Goal: Communication & Community: Answer question/provide support

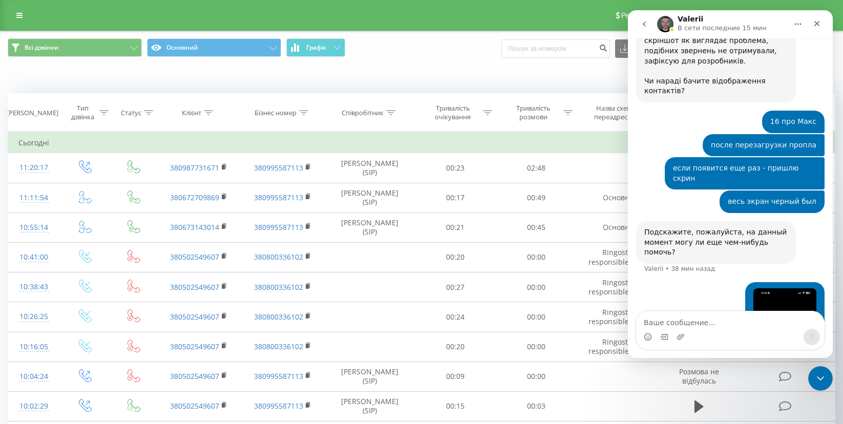
scroll to position [6107, 0]
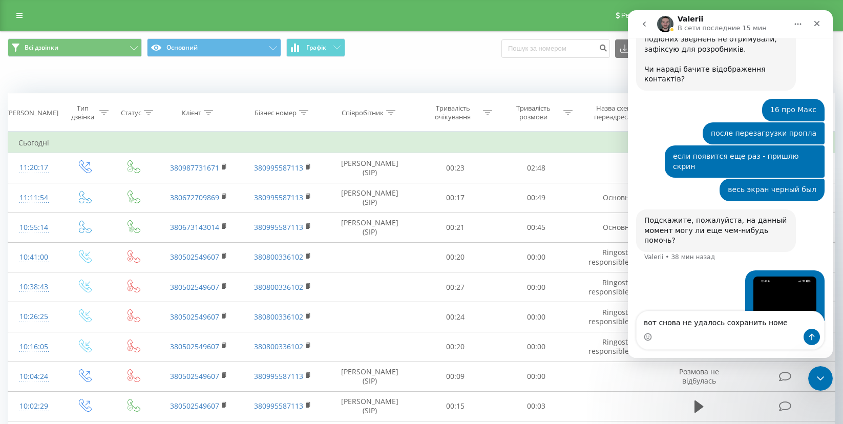
type textarea "вот снова не удалось сохранить номер"
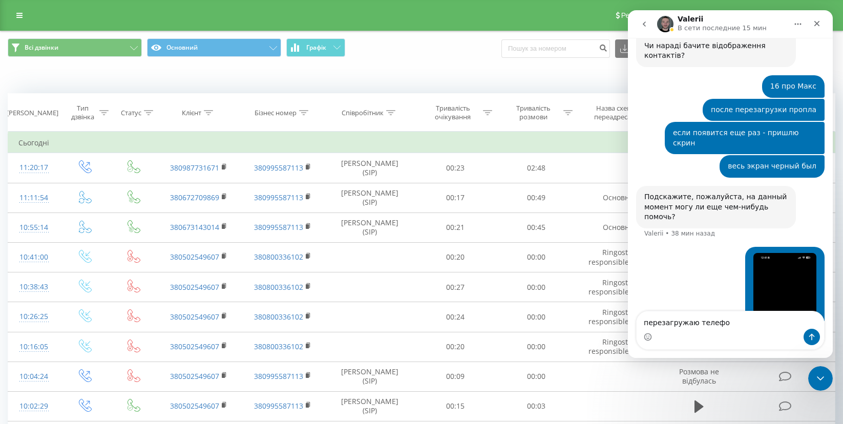
type textarea "перезагружаю телефон"
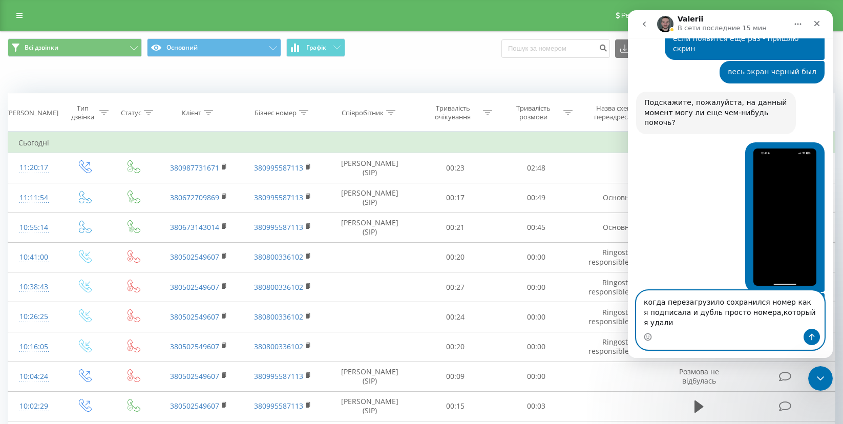
scroll to position [6235, 0]
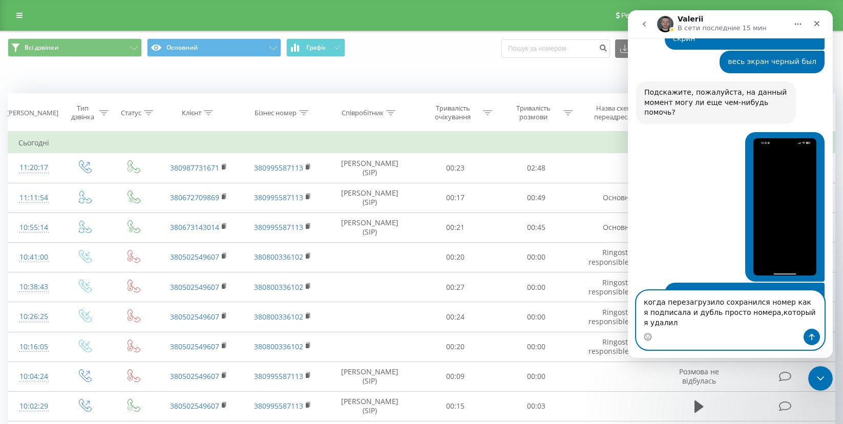
type textarea "когда перезагрузило сохранился номер как я подписала и дубль просто номера,кото…"
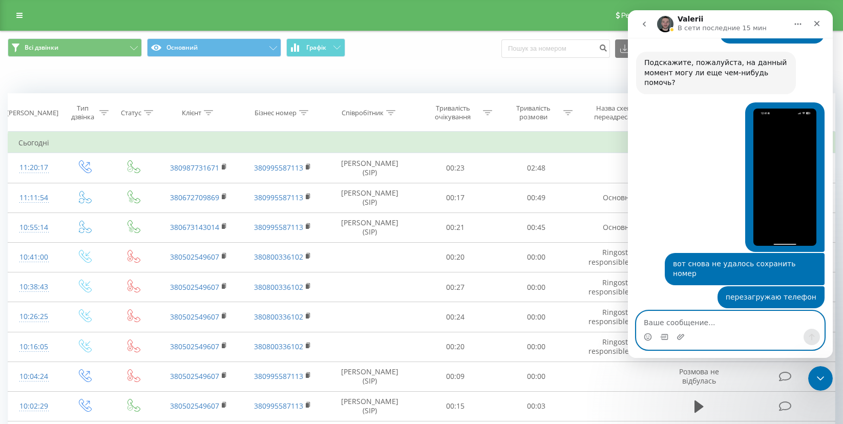
scroll to position [6265, 0]
type textarea "но перезагружаться каждый раз - ерунда"
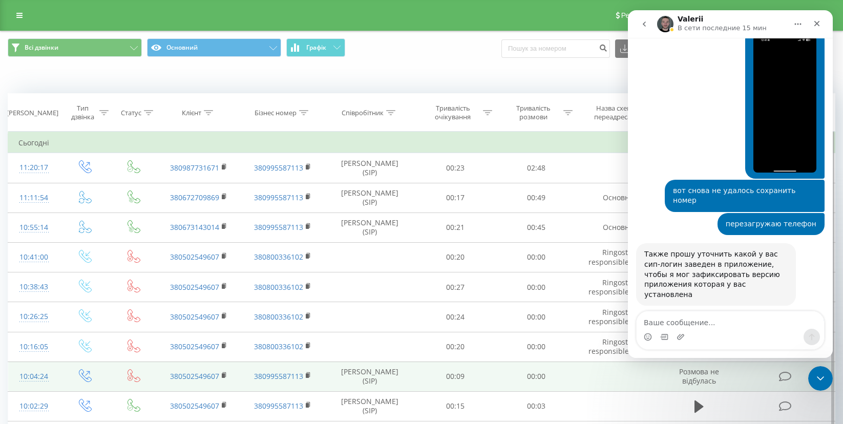
scroll to position [6349, 0]
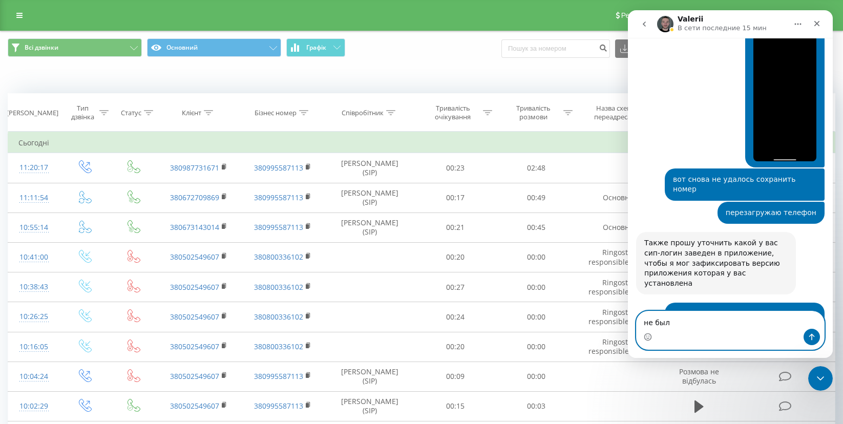
type textarea "не было"
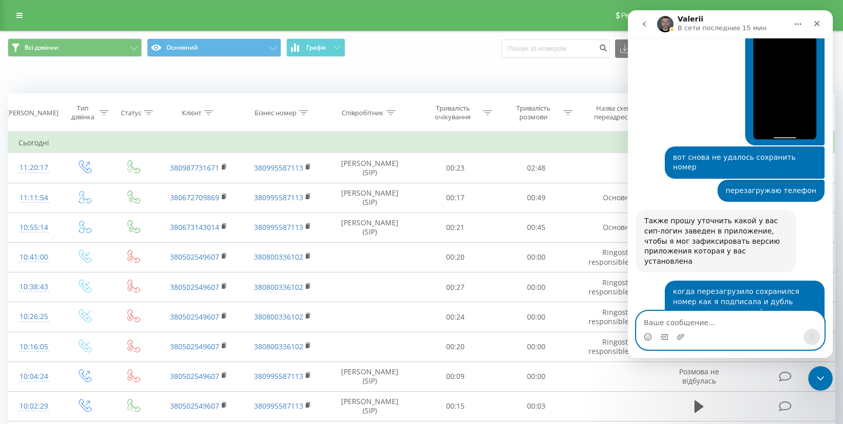
scroll to position [6379, 0]
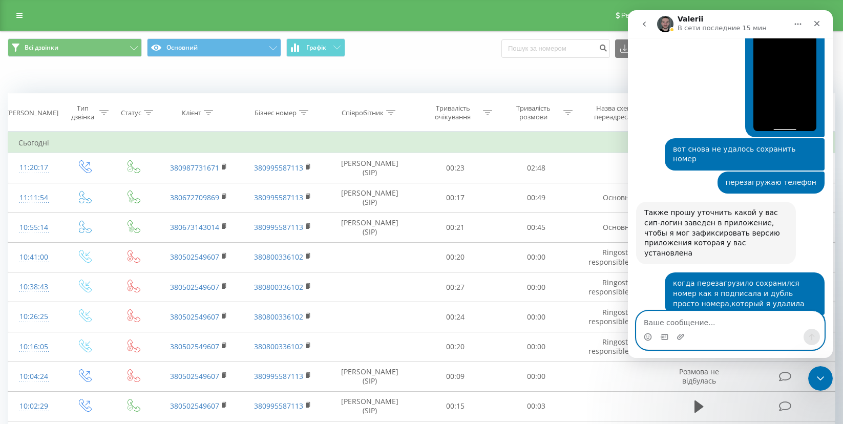
paste textarea "airconditionerua_usik_mob"
type textarea "airconditionerua_usik_mob"
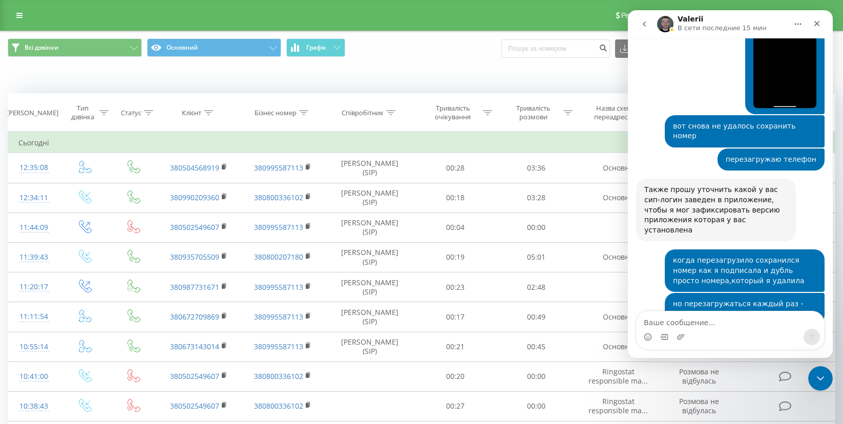
scroll to position [6403, 0]
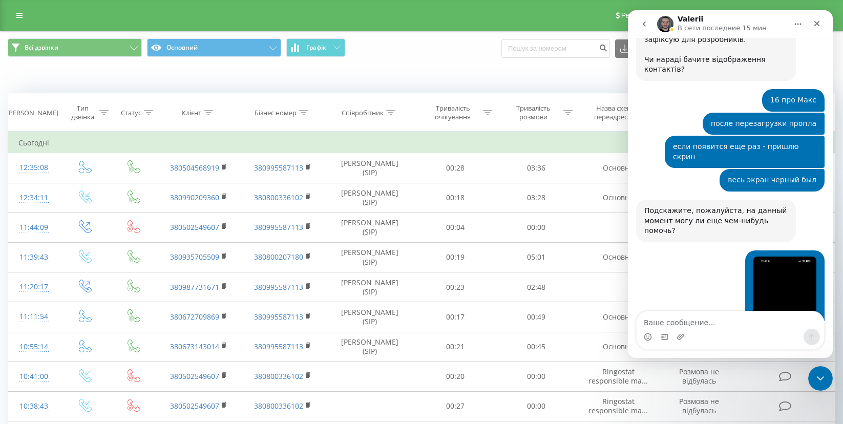
scroll to position [6480, 0]
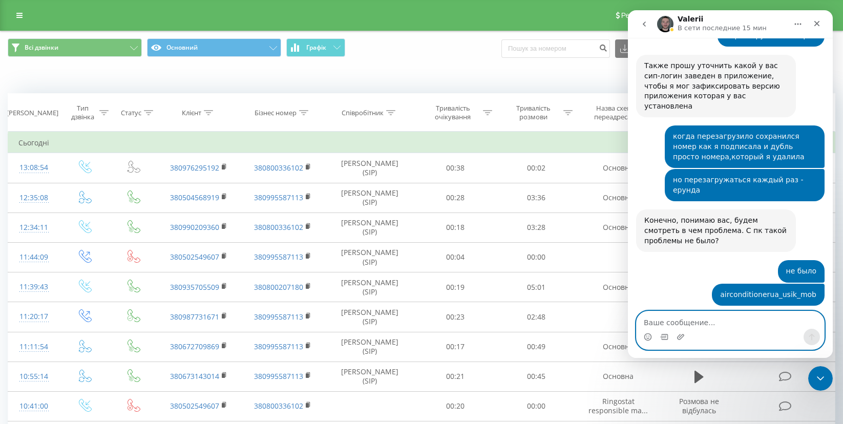
scroll to position [6528, 0]
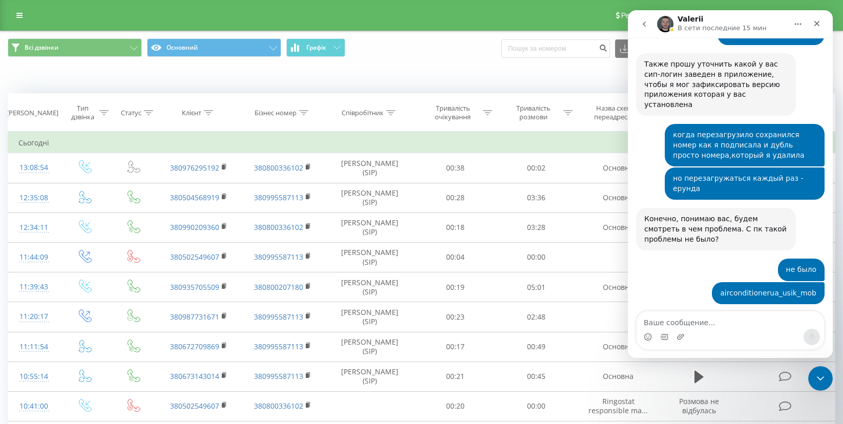
click at [819, 312] on div "Дякую, оформлюю запит до розробників, буду тримати вас в [GEOGRAPHIC_DATA], так…" at bounding box center [730, 347] width 188 height 71
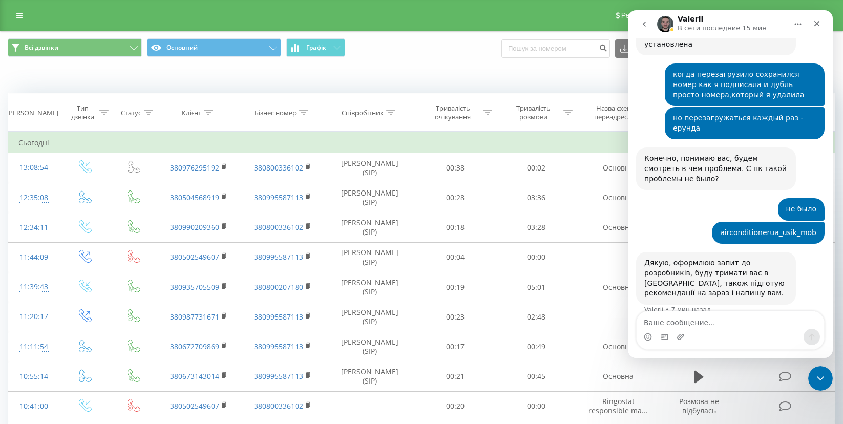
scroll to position [6592, 0]
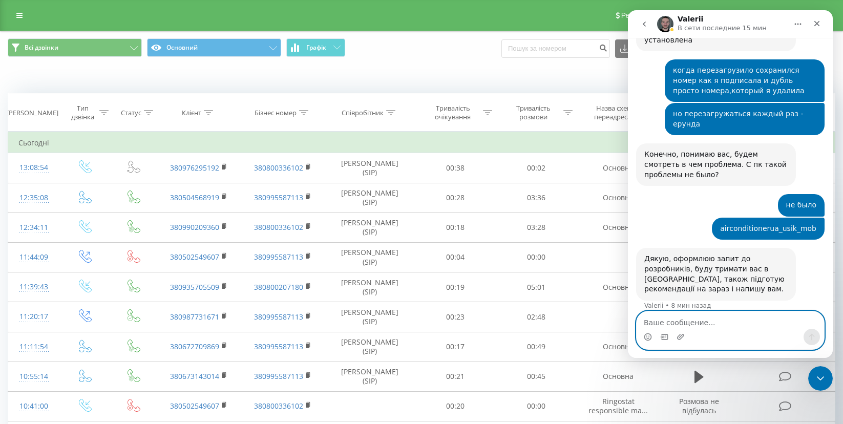
click at [693, 325] on textarea "Ваше сообщение..." at bounding box center [730, 319] width 187 height 17
type textarea "н"
type textarea "подписи не светятся при звонке"
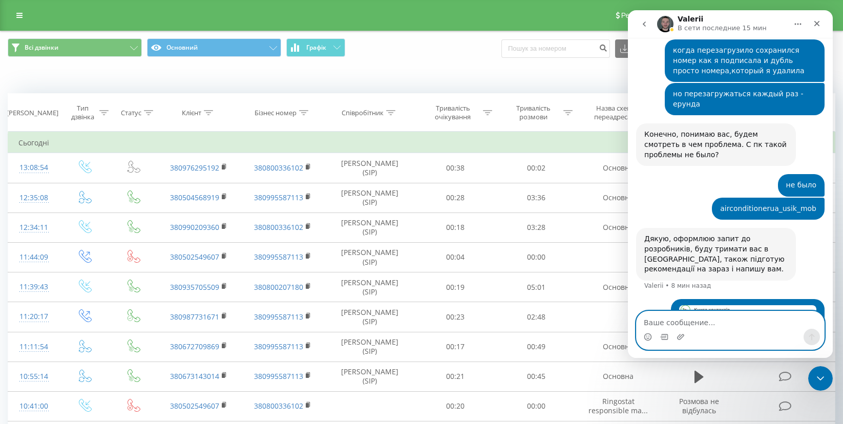
scroll to position [6615, 0]
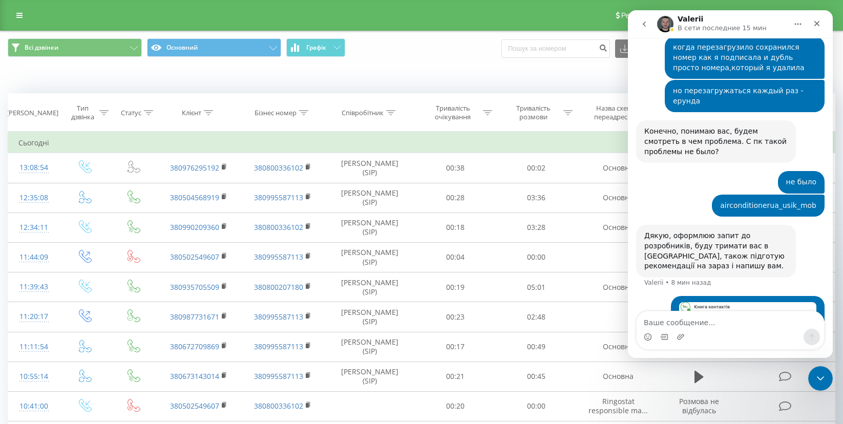
click at [719, 302] on img "Катерина говорит…" at bounding box center [747, 324] width 137 height 44
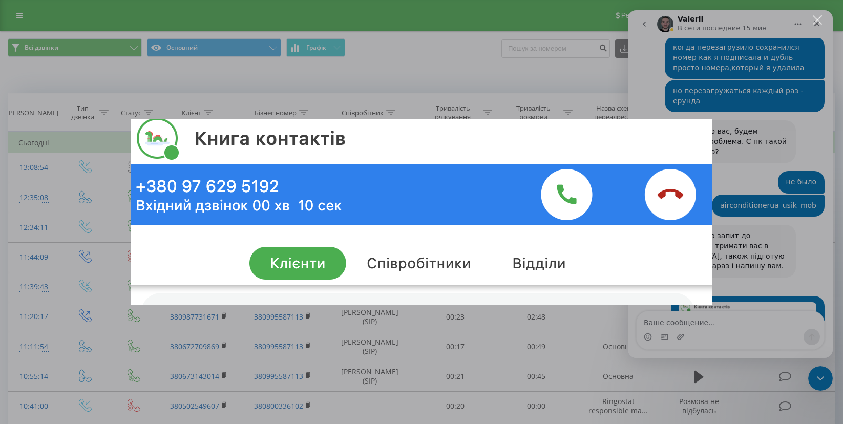
click at [757, 226] on div "Мессенджер Intercom" at bounding box center [421, 212] width 843 height 424
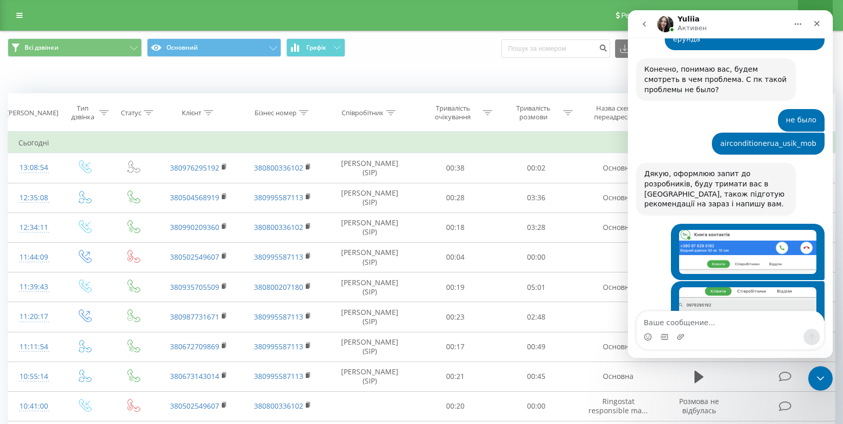
scroll to position [6740, 0]
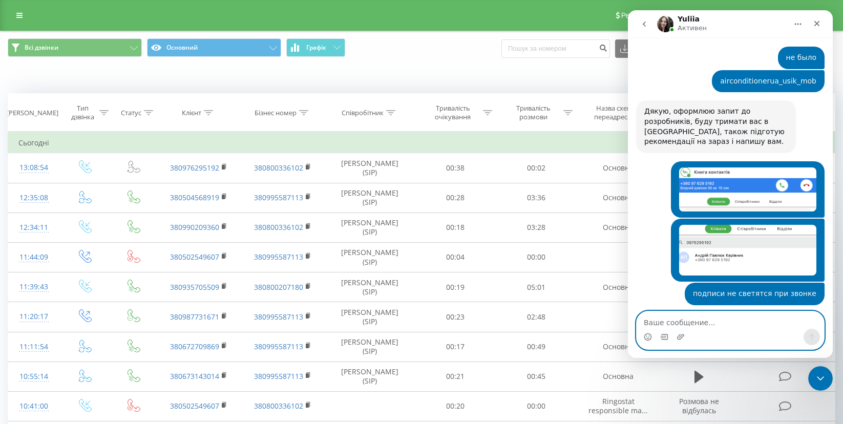
click at [711, 328] on textarea "Ваше сообщение..." at bounding box center [730, 319] width 187 height 17
type textarea "Добре"
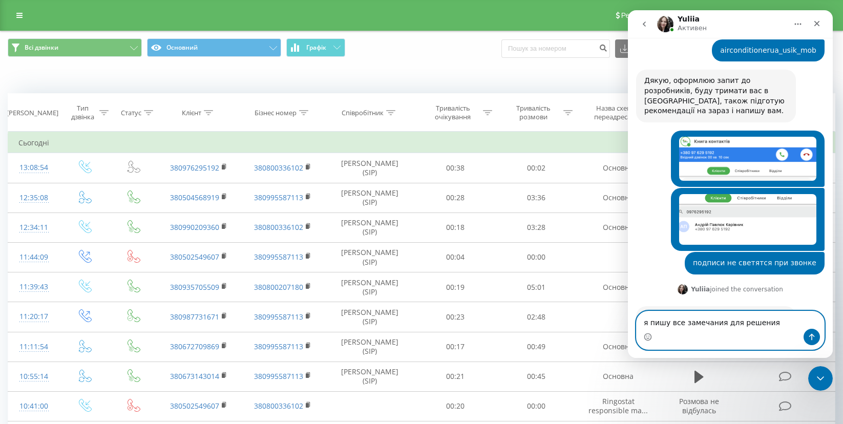
type textarea "я пишу все замечания для решения"
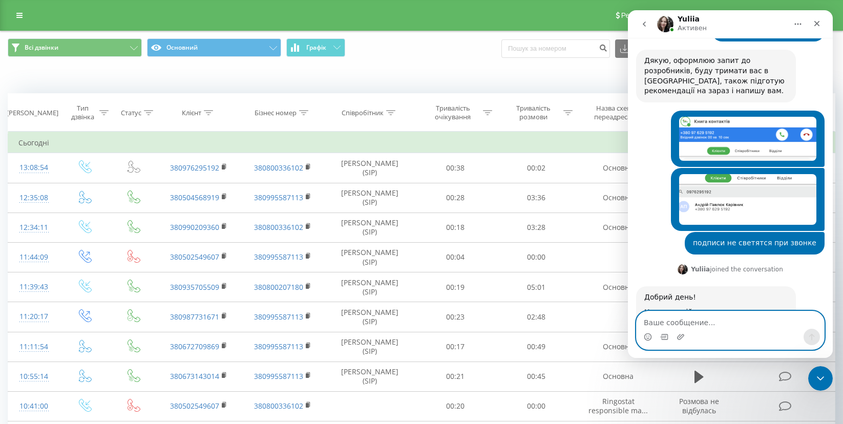
scroll to position [6793, 0]
